Goal: Find specific page/section: Find specific page/section

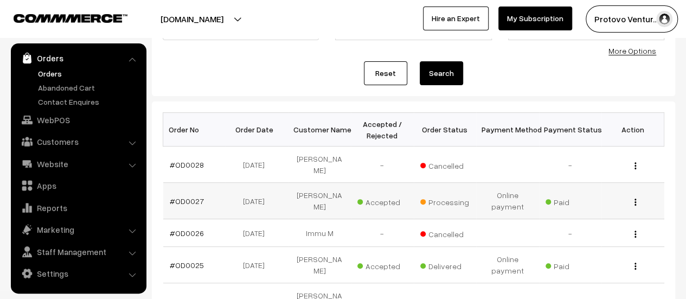
scroll to position [217, 0]
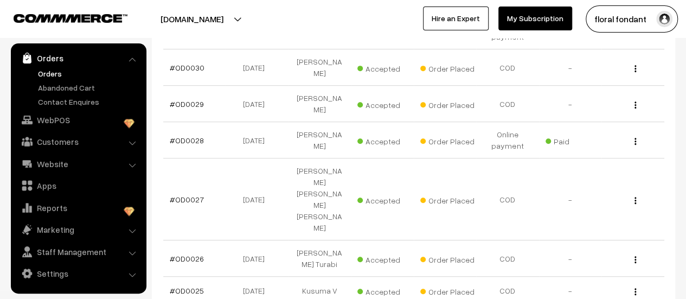
scroll to position [163, 0]
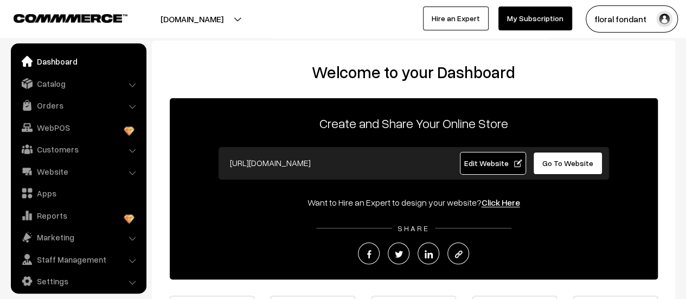
scroll to position [8, 0]
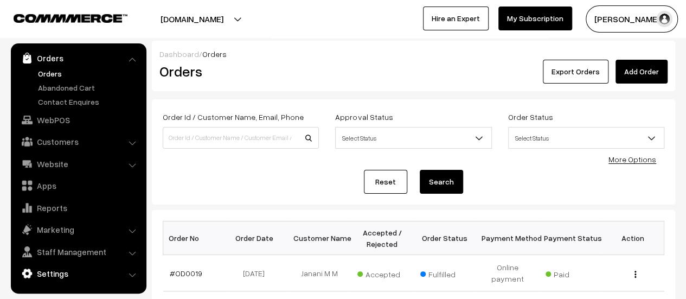
click at [69, 275] on link "Settings" at bounding box center [78, 273] width 129 height 20
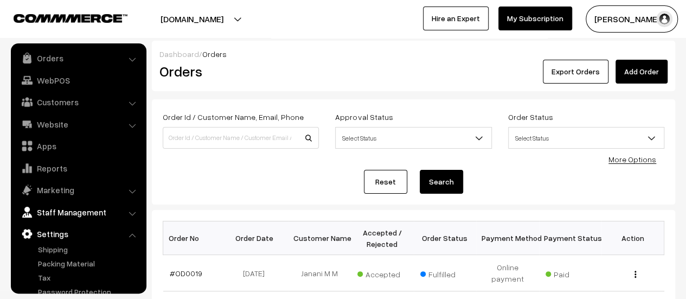
scroll to position [89, 0]
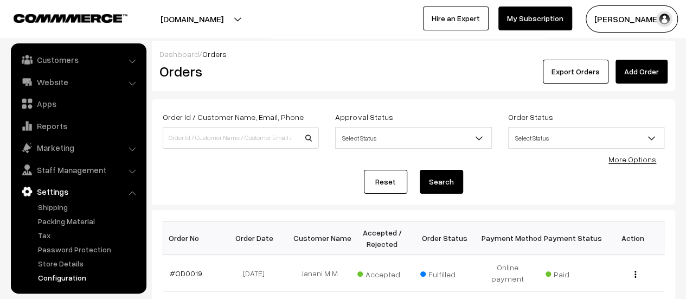
click at [70, 274] on link "Configuration" at bounding box center [88, 277] width 107 height 11
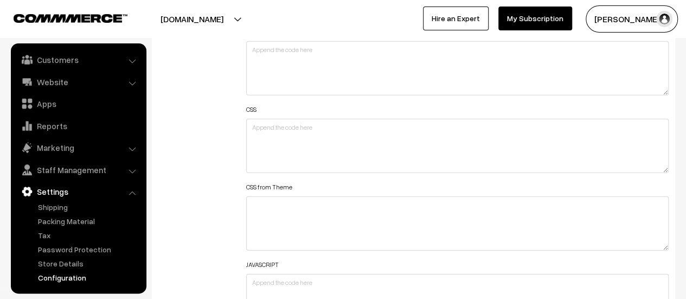
scroll to position [1409, 0]
drag, startPoint x: 665, startPoint y: 147, endPoint x: 654, endPoint y: 143, distance: 11.2
click at [654, 143] on textarea at bounding box center [457, 128] width 422 height 60
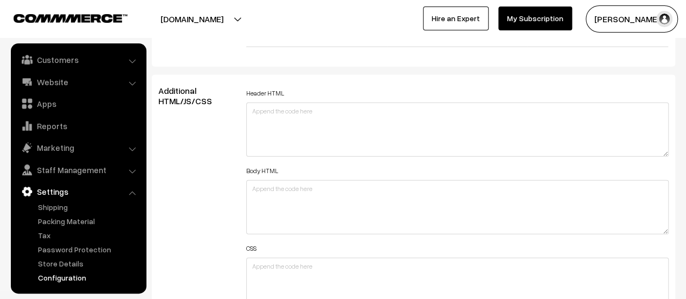
scroll to position [1247, 0]
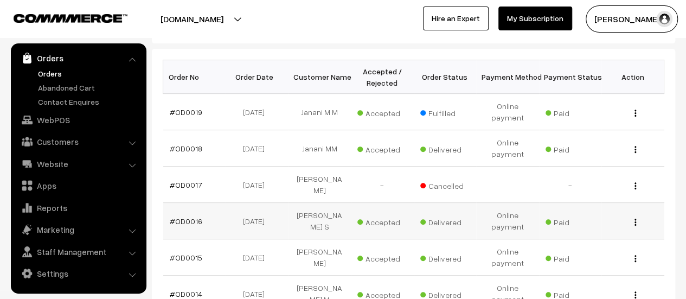
scroll to position [163, 0]
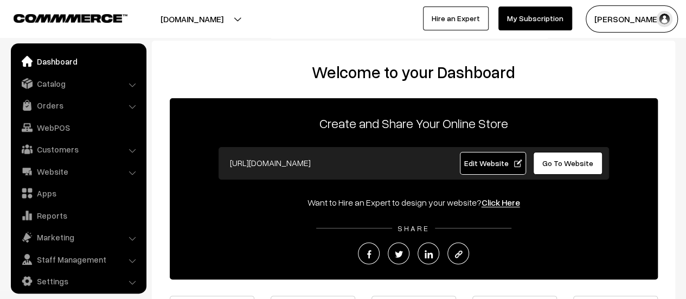
scroll to position [8, 0]
